Goal: Register for event/course

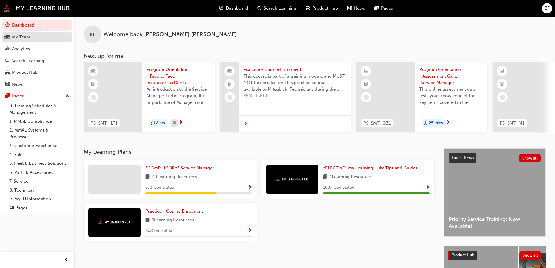
click at [32, 40] on div "My Team" at bounding box center [37, 36] width 64 height 7
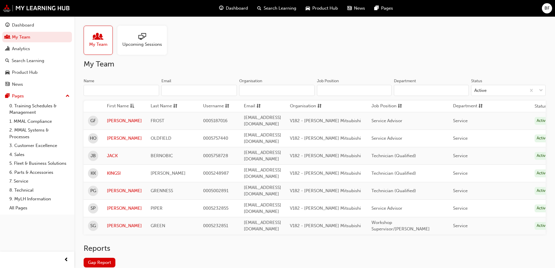
click at [143, 41] on span "sessionType_ONLINE_URL-icon" at bounding box center [142, 37] width 8 height 8
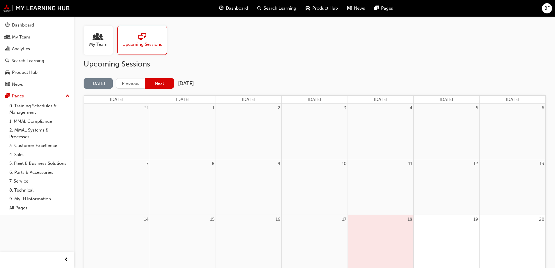
click at [164, 83] on button "Next" at bounding box center [159, 83] width 29 height 11
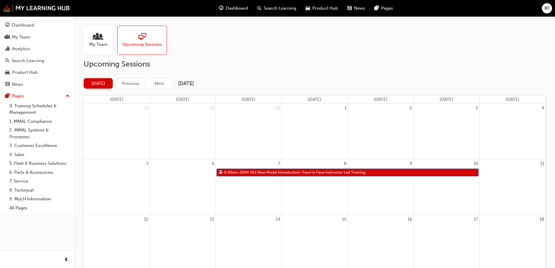
click at [100, 43] on span "My Team" at bounding box center [98, 44] width 18 height 7
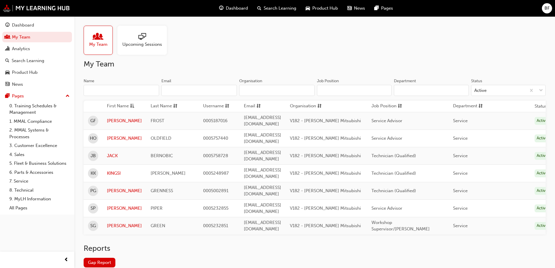
scroll to position [17, 0]
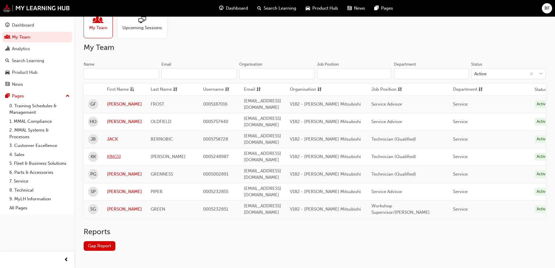
click at [122, 153] on link "KINGSI" at bounding box center [124, 156] width 35 height 7
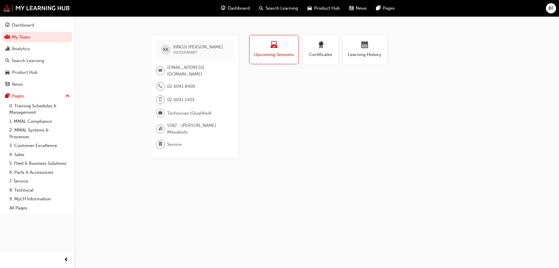
click at [276, 42] on span "laptop-icon" at bounding box center [274, 45] width 7 height 8
click at [27, 190] on link "8. Technical" at bounding box center [39, 190] width 65 height 9
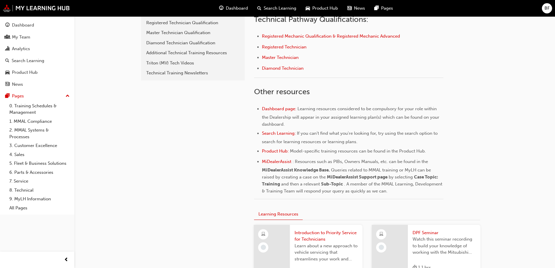
scroll to position [43, 0]
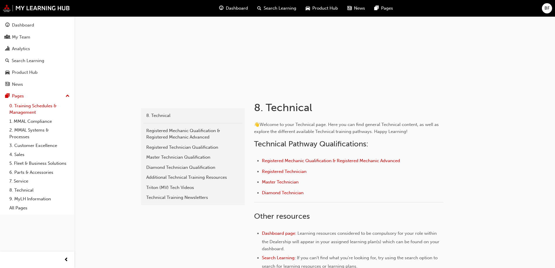
click at [32, 105] on link "0. Training Schedules & Management" at bounding box center [39, 108] width 65 height 15
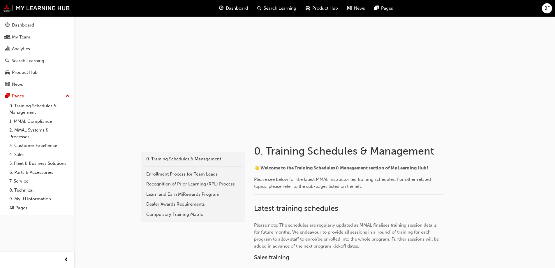
click at [240, 8] on span "Dashboard" at bounding box center [237, 8] width 22 height 7
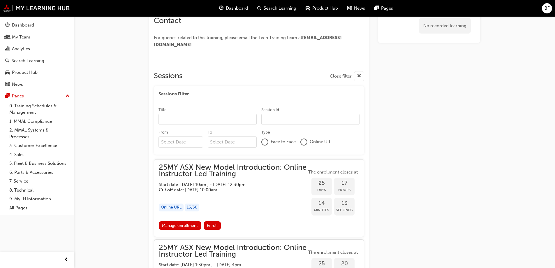
scroll to position [318, 0]
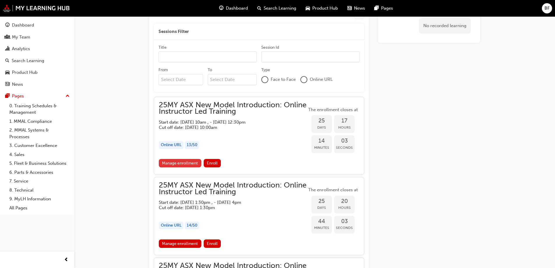
click at [185, 164] on link "Manage enrollment" at bounding box center [180, 163] width 43 height 8
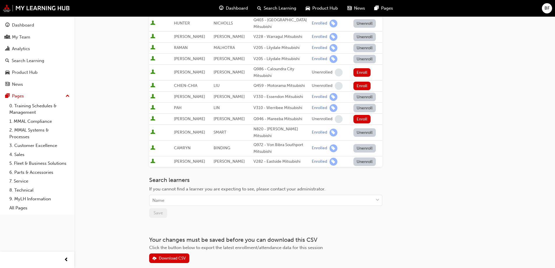
scroll to position [201, 0]
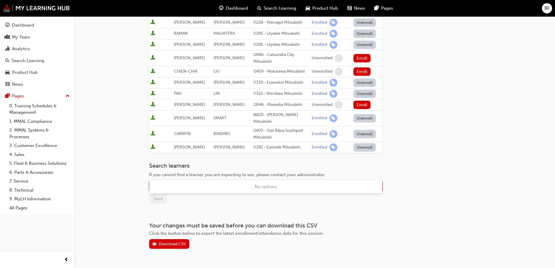
click at [226, 181] on div "Name" at bounding box center [261, 186] width 224 height 10
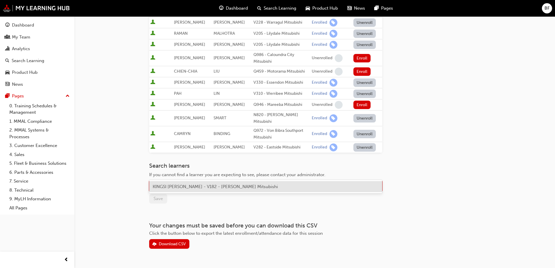
type input "Kin"
click at [232, 188] on span "KINGSI [PERSON_NAME] - V182 - [PERSON_NAME] Mitsubishi" at bounding box center [215, 186] width 125 height 5
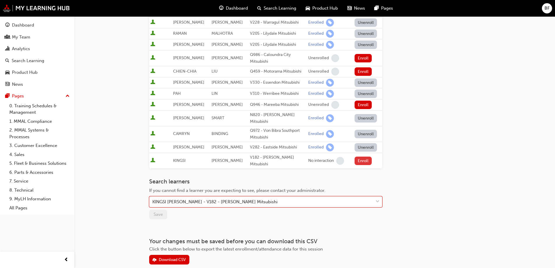
click at [361, 156] on button "Enroll" at bounding box center [362, 160] width 17 height 8
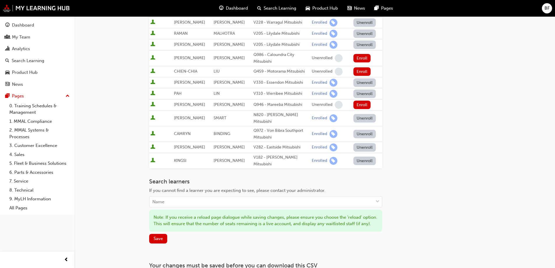
scroll to position [242, 0]
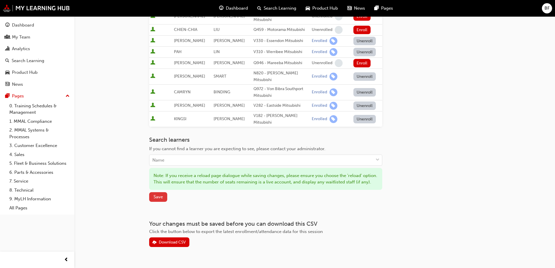
click at [161, 194] on span "Save" at bounding box center [157, 196] width 9 height 5
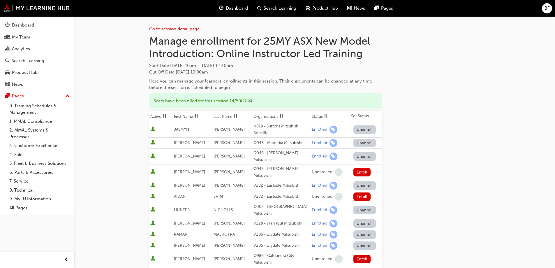
scroll to position [212, 0]
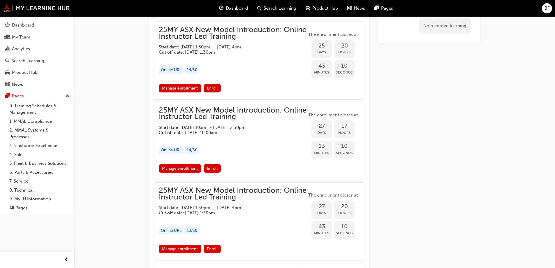
scroll to position [505, 0]
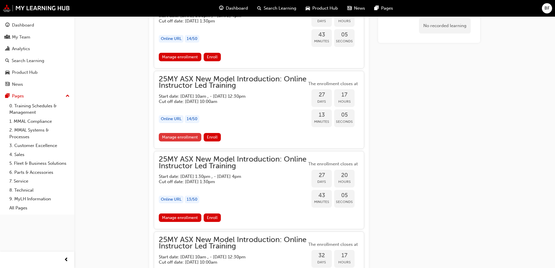
click at [189, 138] on link "Manage enrollment" at bounding box center [180, 137] width 43 height 8
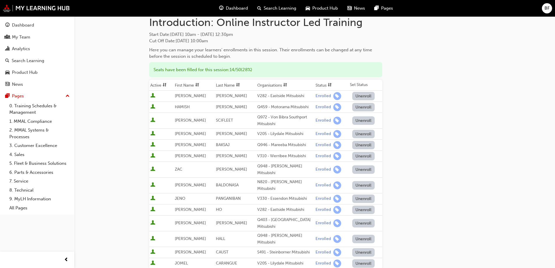
scroll to position [147, 0]
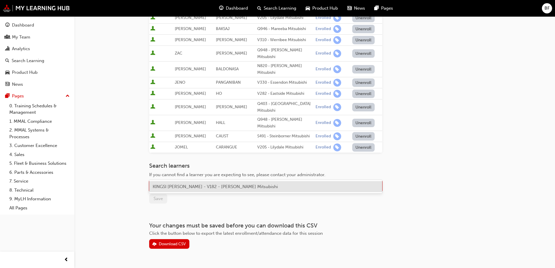
click at [192, 181] on div "Name" at bounding box center [261, 186] width 224 height 10
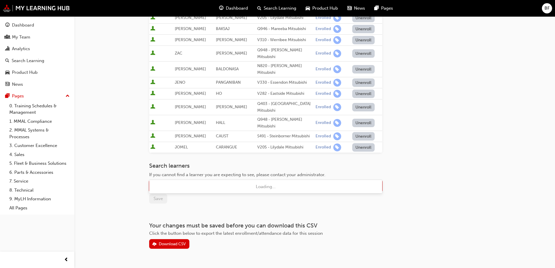
type input "[PERSON_NAME]"
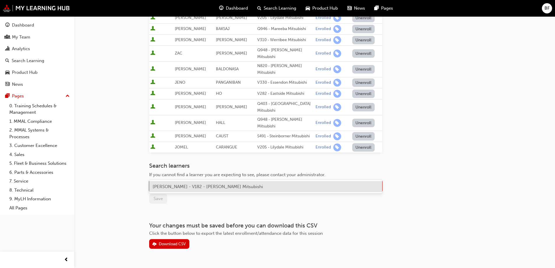
click at [200, 187] on span "[PERSON_NAME] - V182 - [PERSON_NAME] Mitsubishi" at bounding box center [208, 186] width 110 height 5
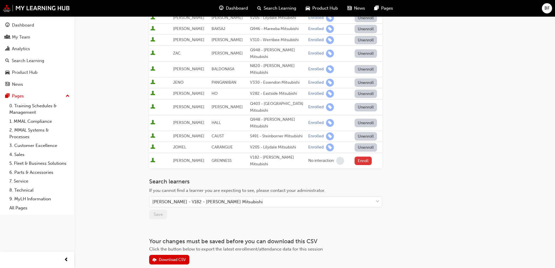
click at [361, 156] on button "Enroll" at bounding box center [362, 160] width 17 height 8
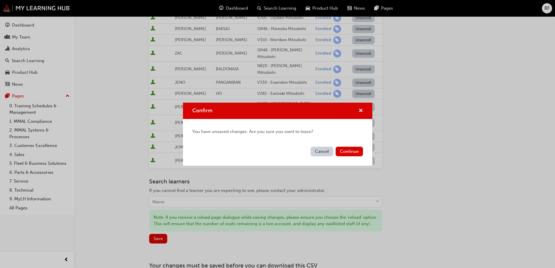
click at [326, 151] on button "Cancel" at bounding box center [321, 151] width 23 height 10
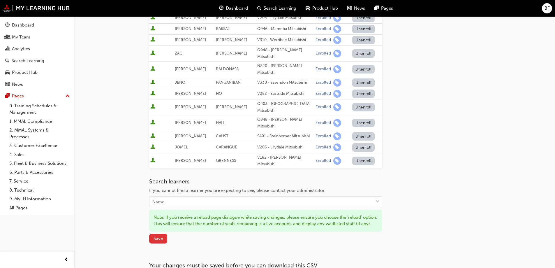
click at [156, 236] on span "Save" at bounding box center [157, 238] width 9 height 5
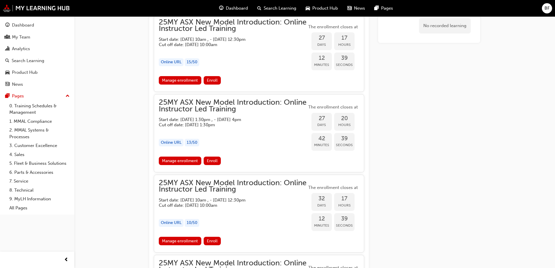
scroll to position [624, 0]
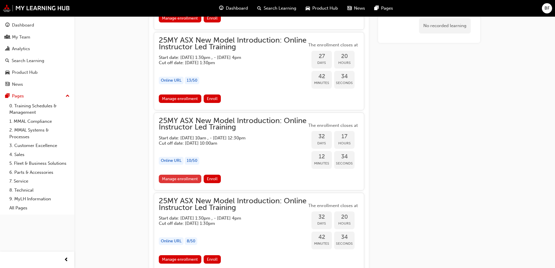
click at [181, 179] on link "Manage enrollment" at bounding box center [180, 178] width 43 height 8
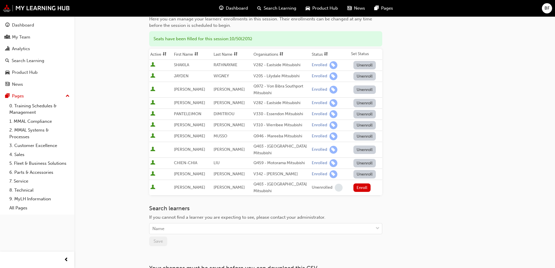
scroll to position [93, 0]
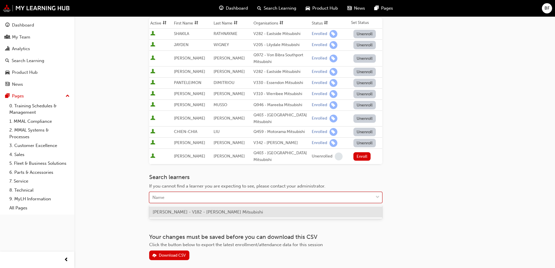
click at [227, 195] on div "Name" at bounding box center [261, 197] width 224 height 10
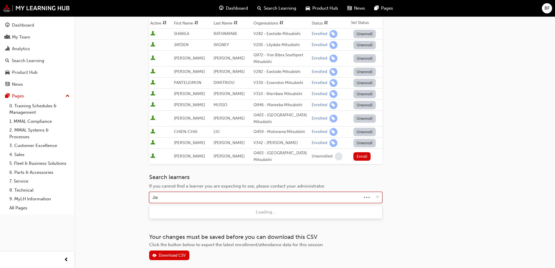
type input "Jack"
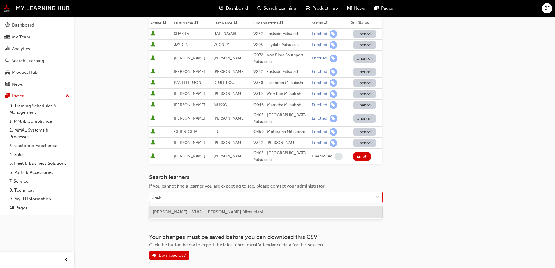
click at [242, 211] on div "[PERSON_NAME] - V182 - [PERSON_NAME] Mitsubishi" at bounding box center [265, 211] width 233 height 11
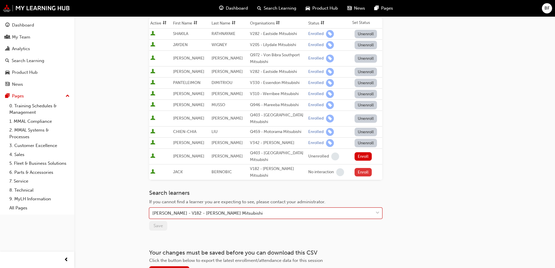
click at [360, 172] on button "Enroll" at bounding box center [362, 172] width 17 height 8
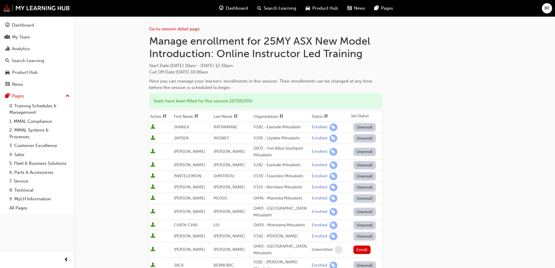
scroll to position [160, 0]
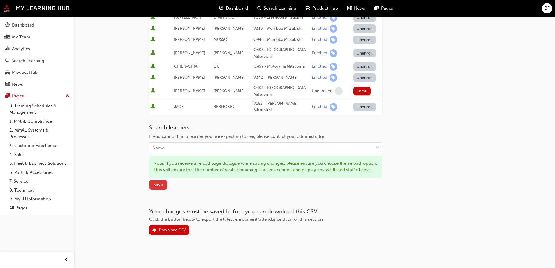
click at [162, 184] on span "Save" at bounding box center [157, 184] width 9 height 5
